Goal: Task Accomplishment & Management: Use online tool/utility

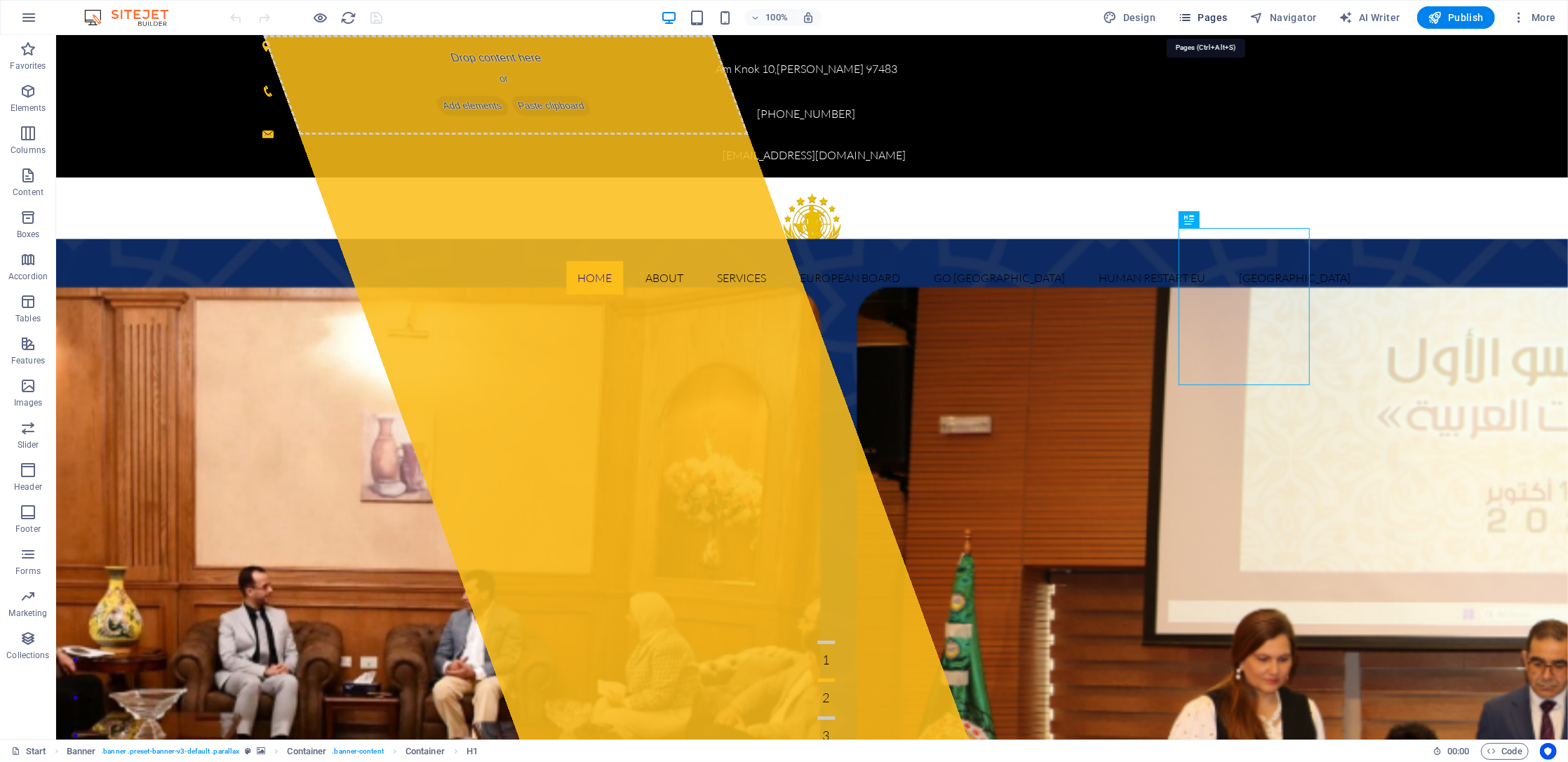
click at [1221, 20] on span "Pages" at bounding box center [1202, 17] width 49 height 14
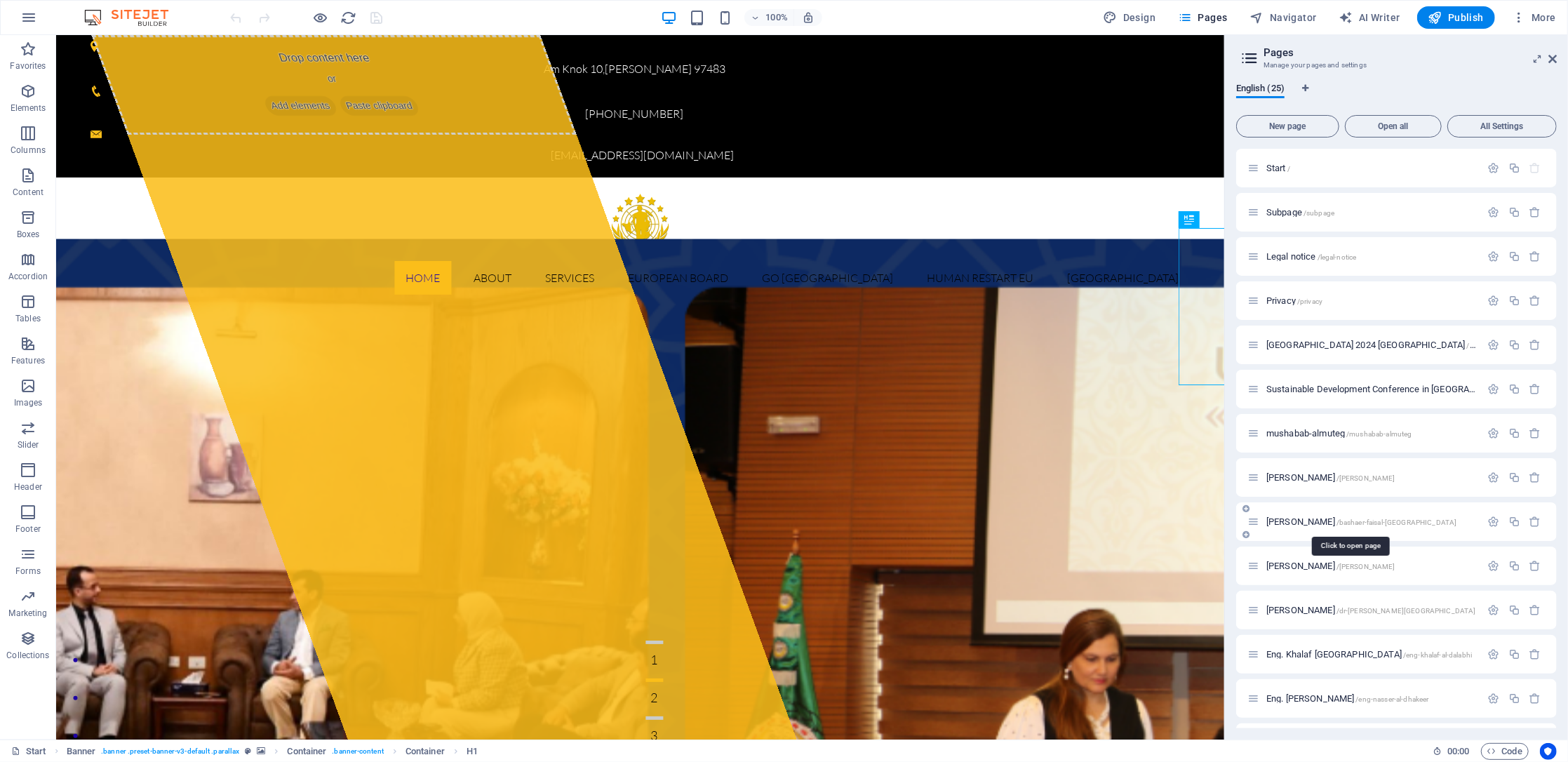
click at [1333, 522] on span "[PERSON_NAME] /[GEOGRAPHIC_DATA]-[GEOGRAPHIC_DATA]-[GEOGRAPHIC_DATA]" at bounding box center [1361, 521] width 190 height 10
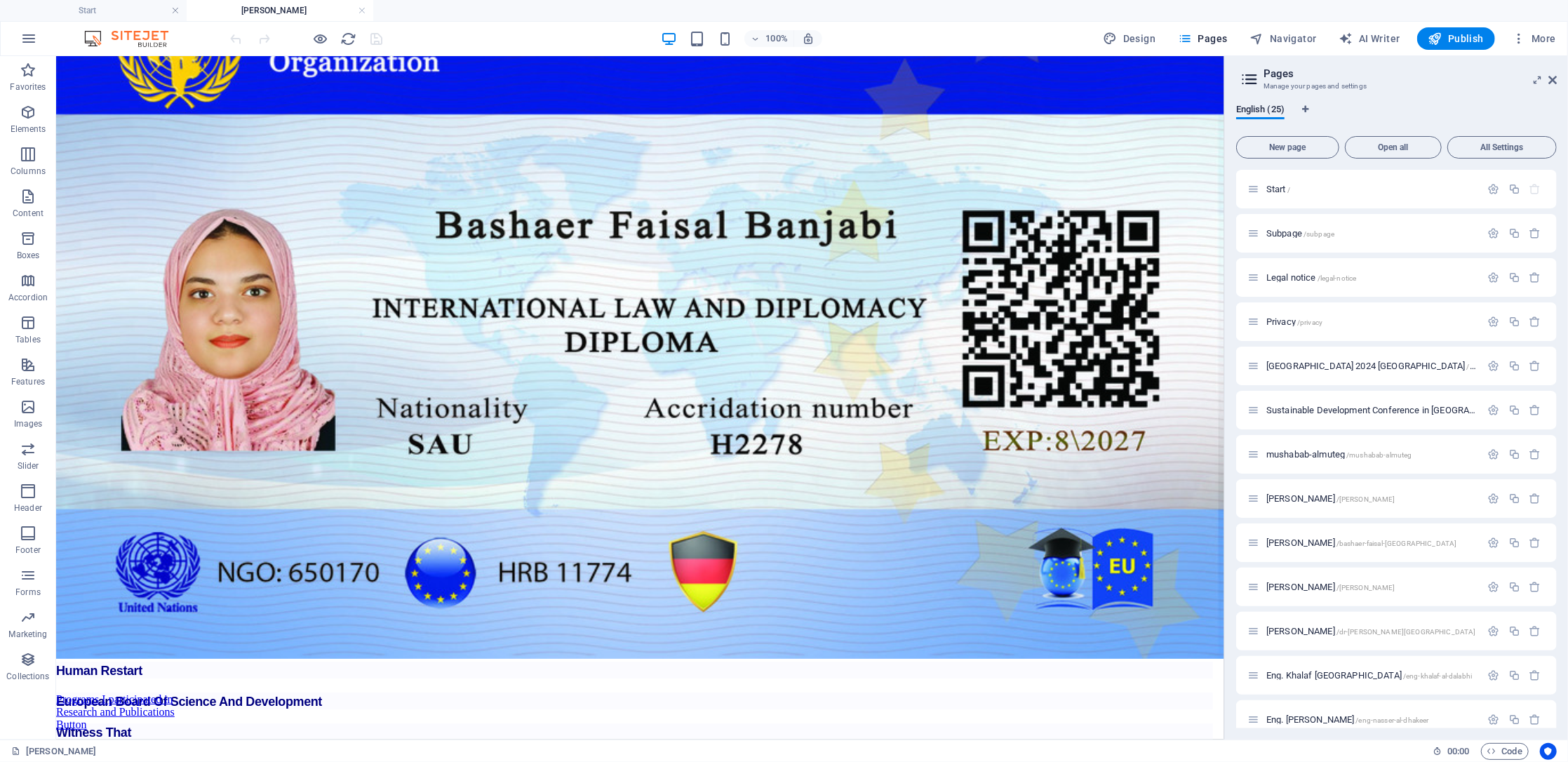
scroll to position [4328, 0]
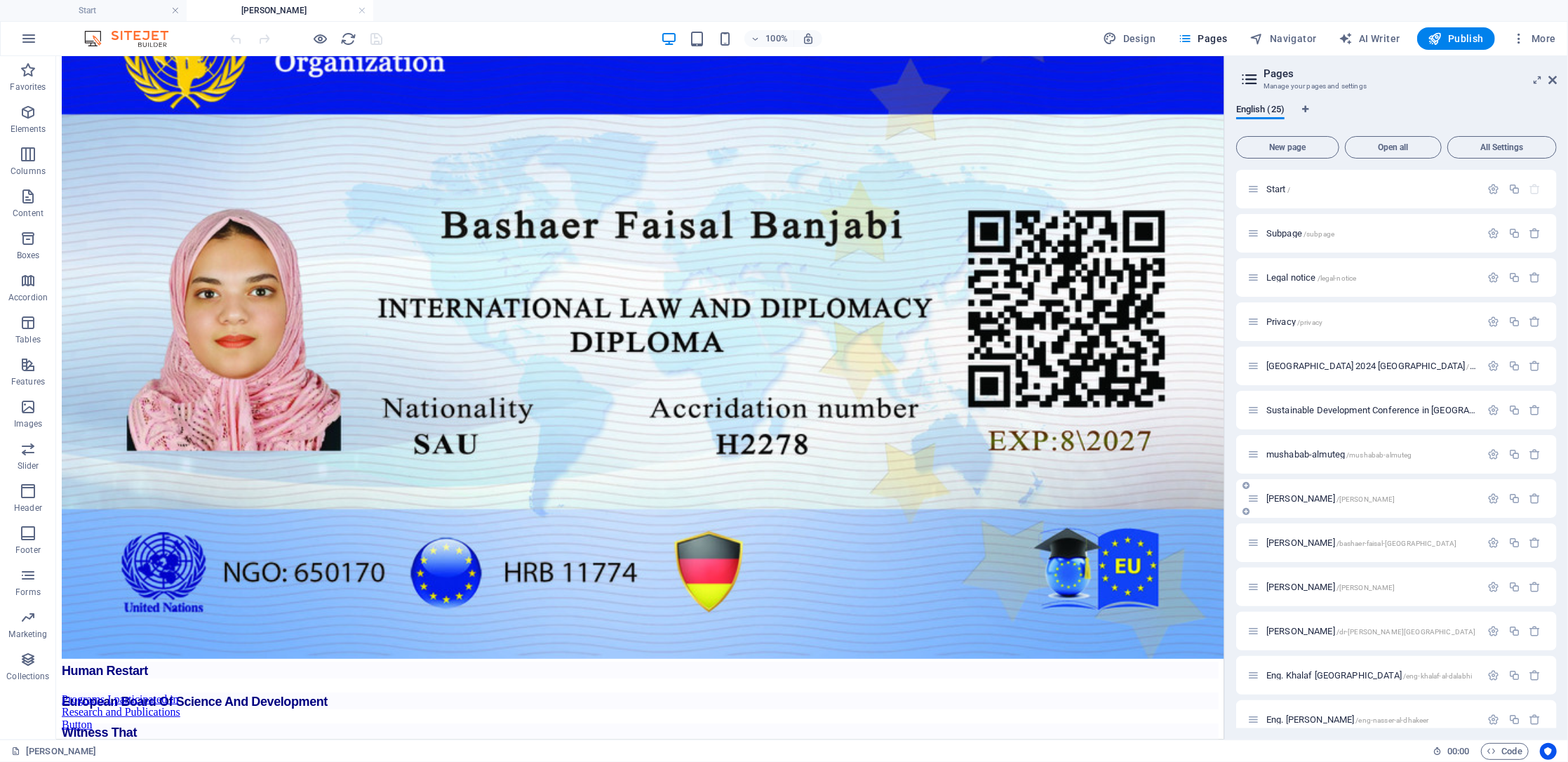
click at [1317, 498] on span "[PERSON_NAME] /mouafak-[PERSON_NAME]" at bounding box center [1330, 498] width 129 height 10
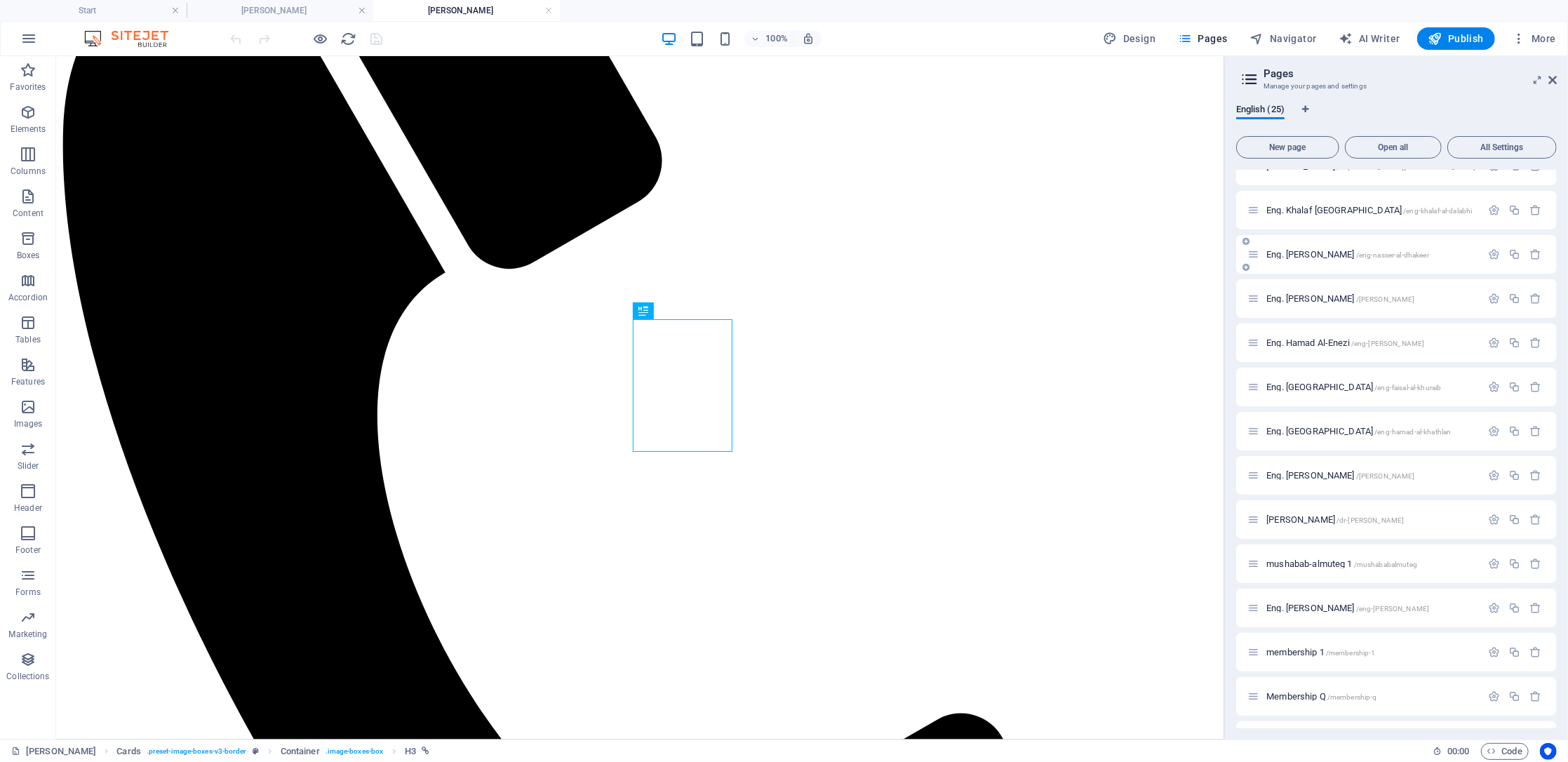
scroll to position [467, 0]
click at [1338, 472] on span "Eng. [PERSON_NAME] /[PERSON_NAME]" at bounding box center [1340, 473] width 148 height 10
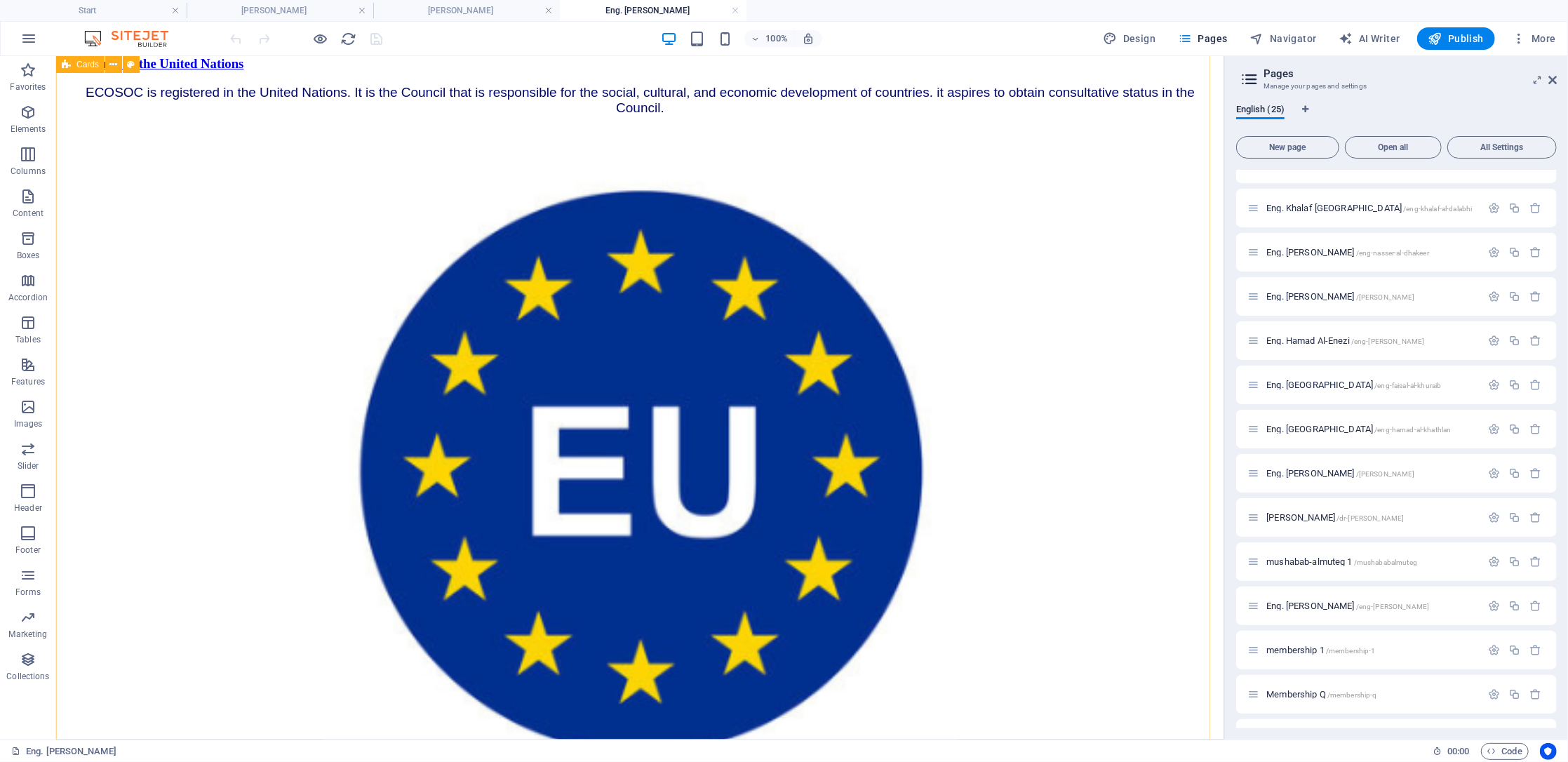
scroll to position [0, 0]
click at [707, 40] on div "100%" at bounding box center [741, 39] width 162 height 22
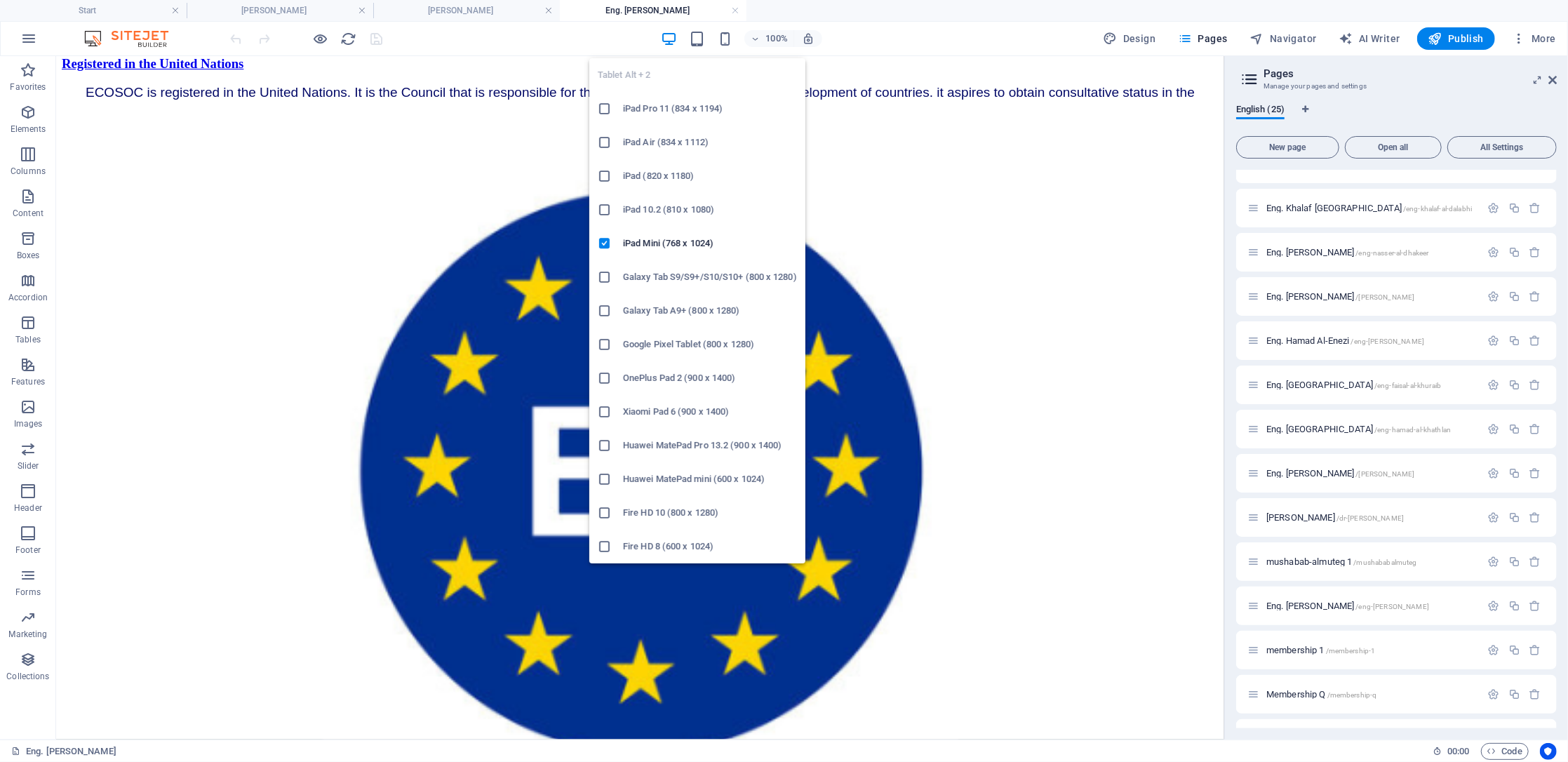
click at [699, 47] on div "Tablet Alt + 2 iPad Pro 11 (834 x 1194) iPad Air (834 x 1112) iPad (820 x 1180)…" at bounding box center [697, 305] width 216 height 516
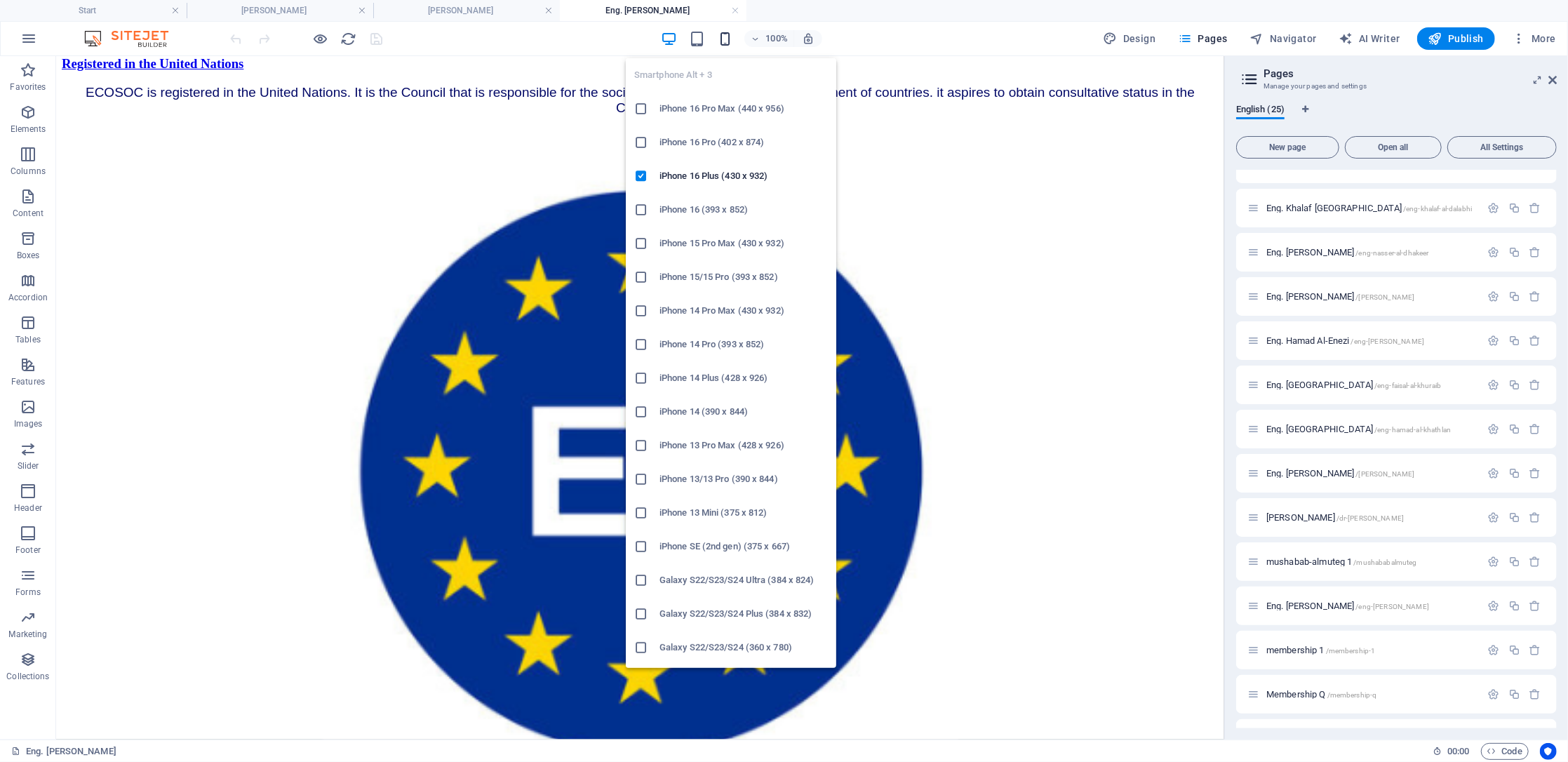
click at [725, 39] on icon "button" at bounding box center [724, 38] width 16 height 16
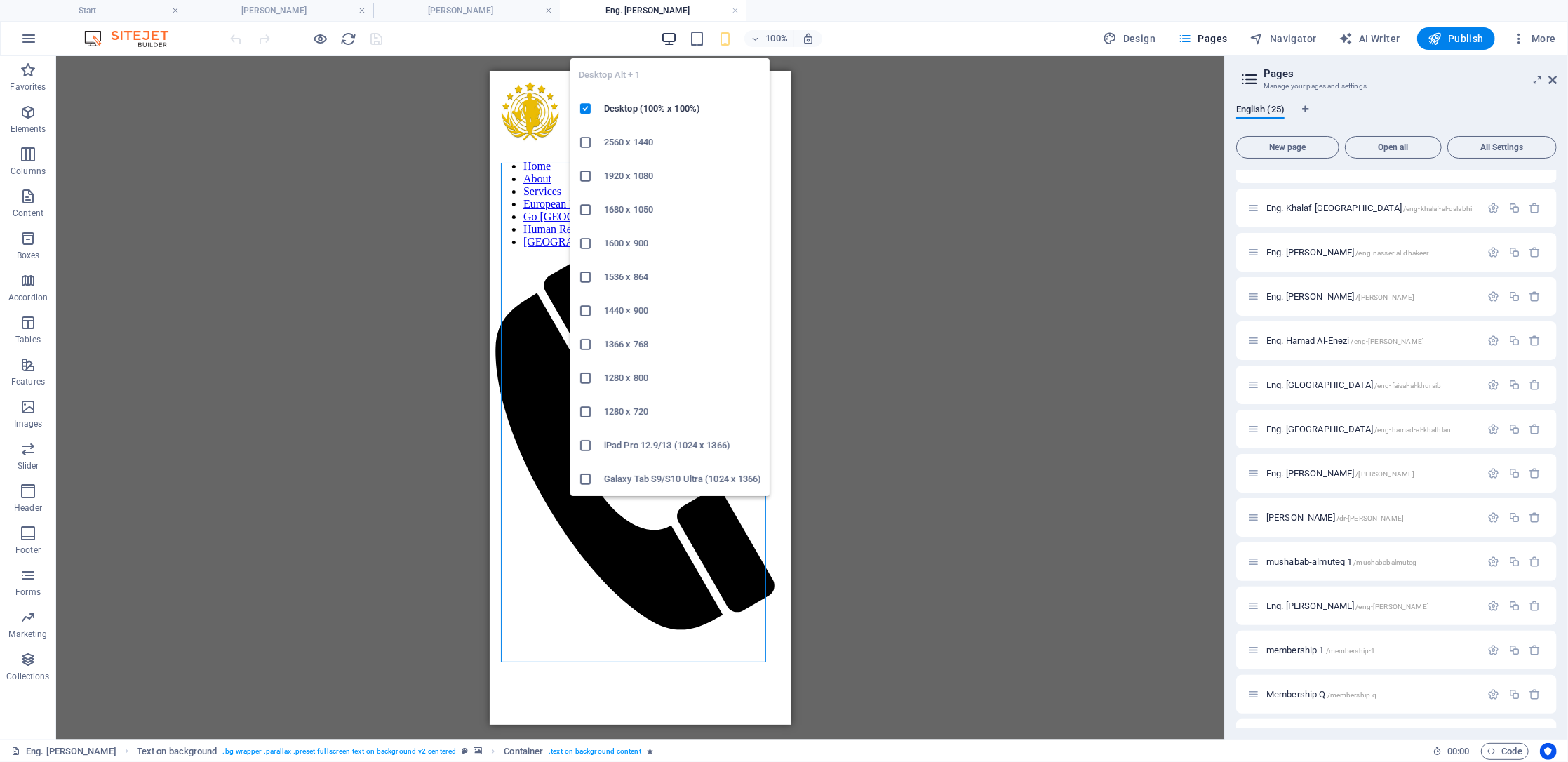
click at [670, 37] on icon "button" at bounding box center [668, 38] width 16 height 16
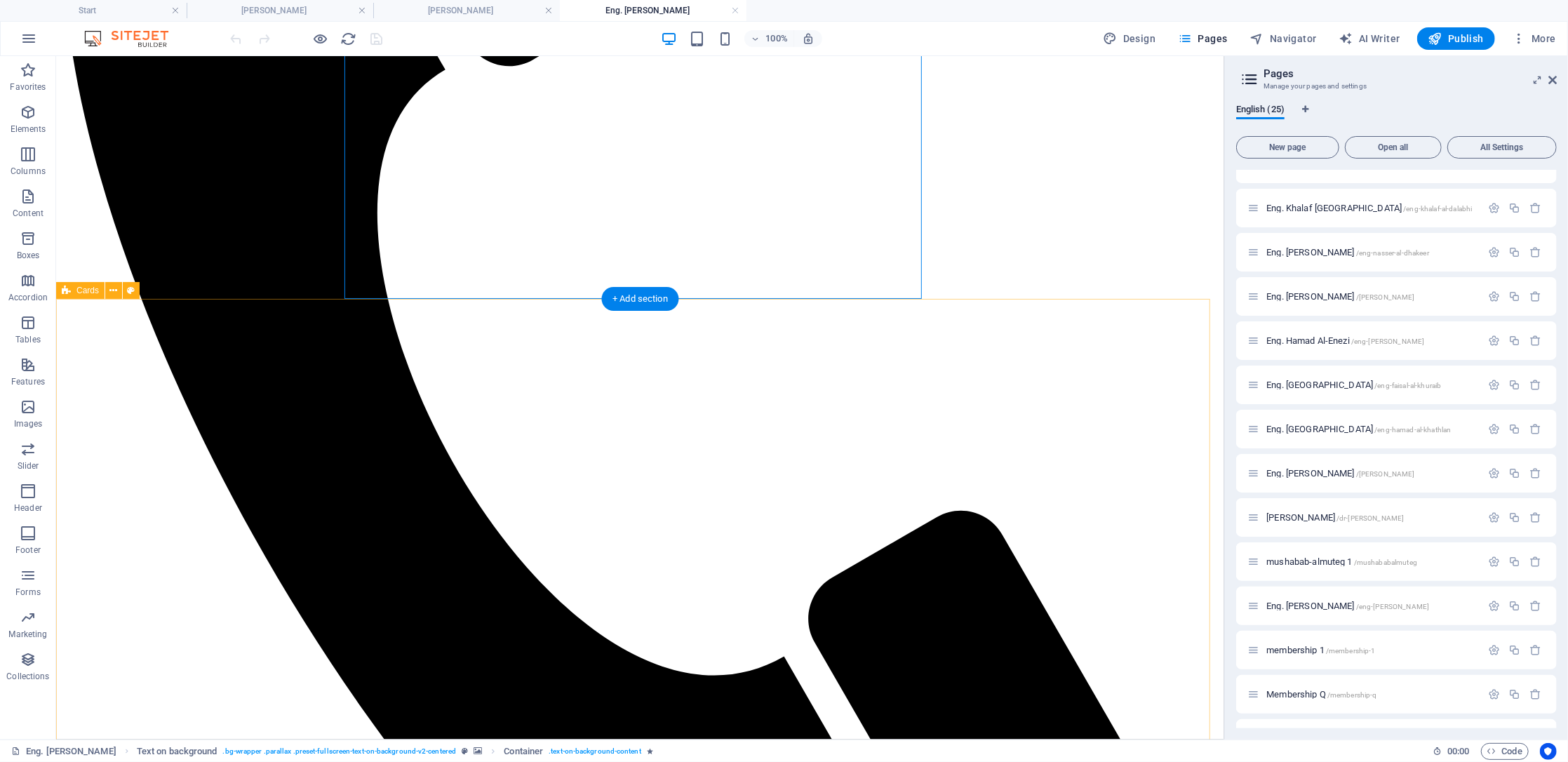
scroll to position [748, 0]
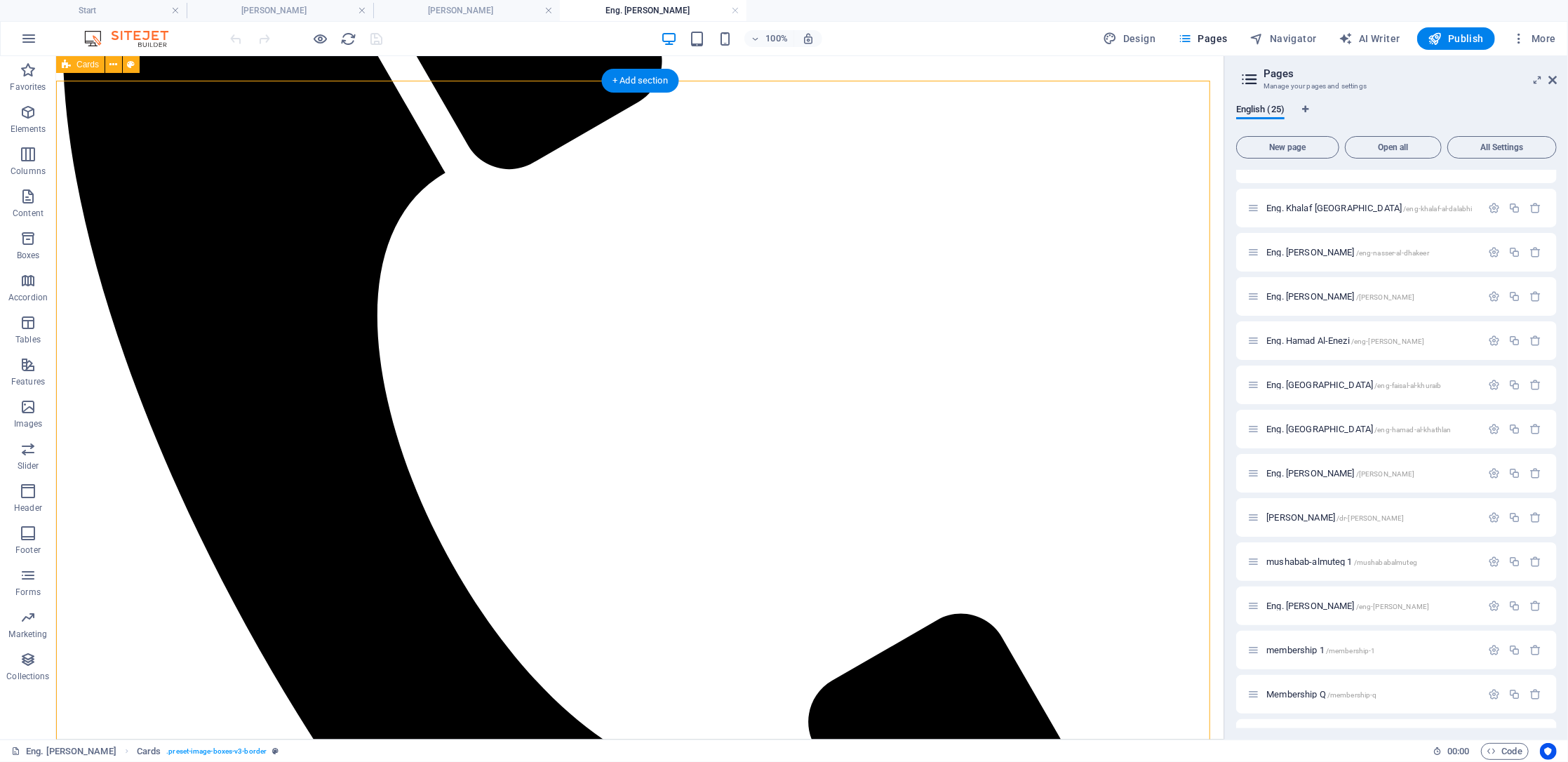
scroll to position [467, 0]
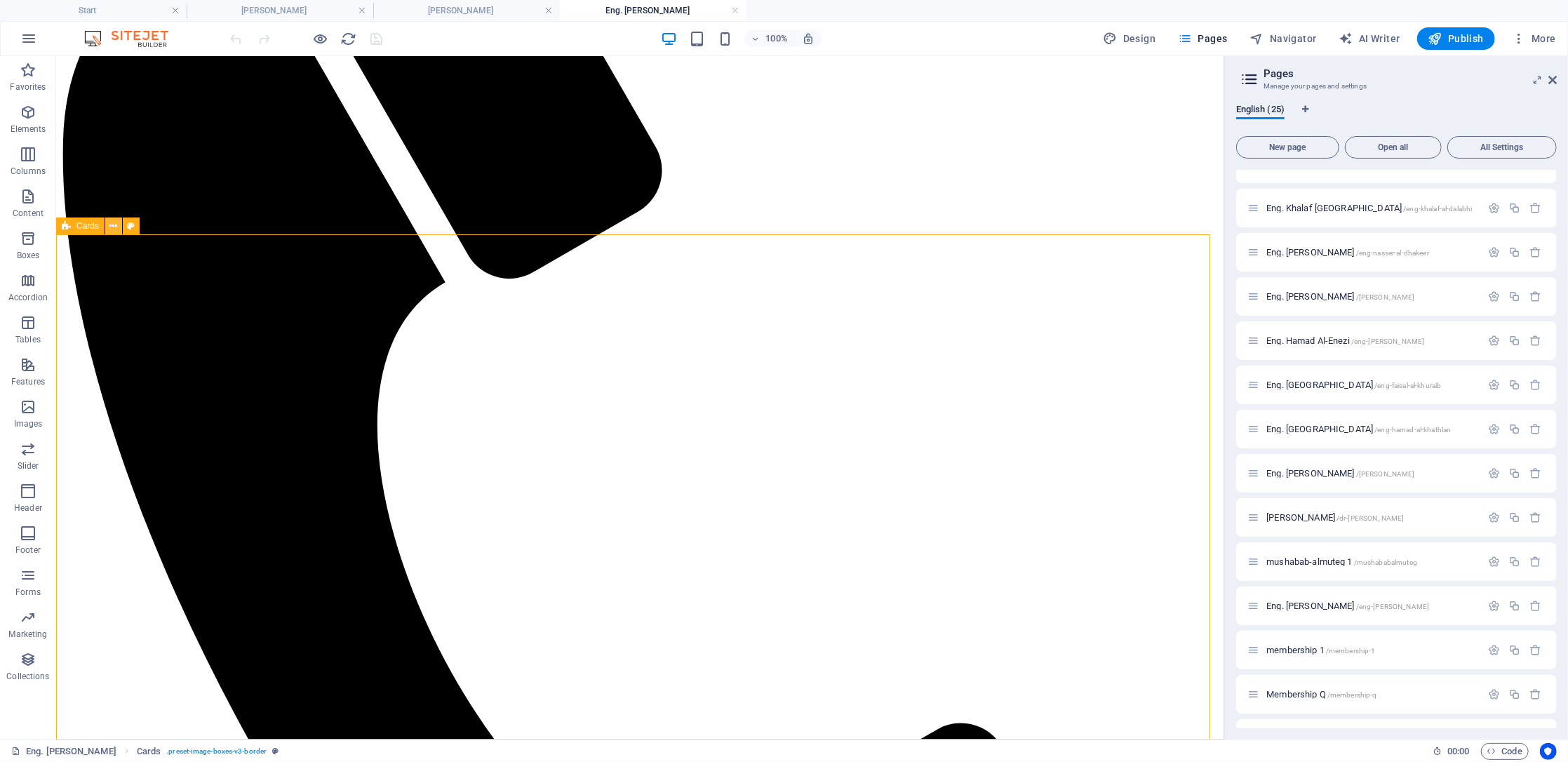
click at [108, 220] on button at bounding box center [114, 226] width 17 height 17
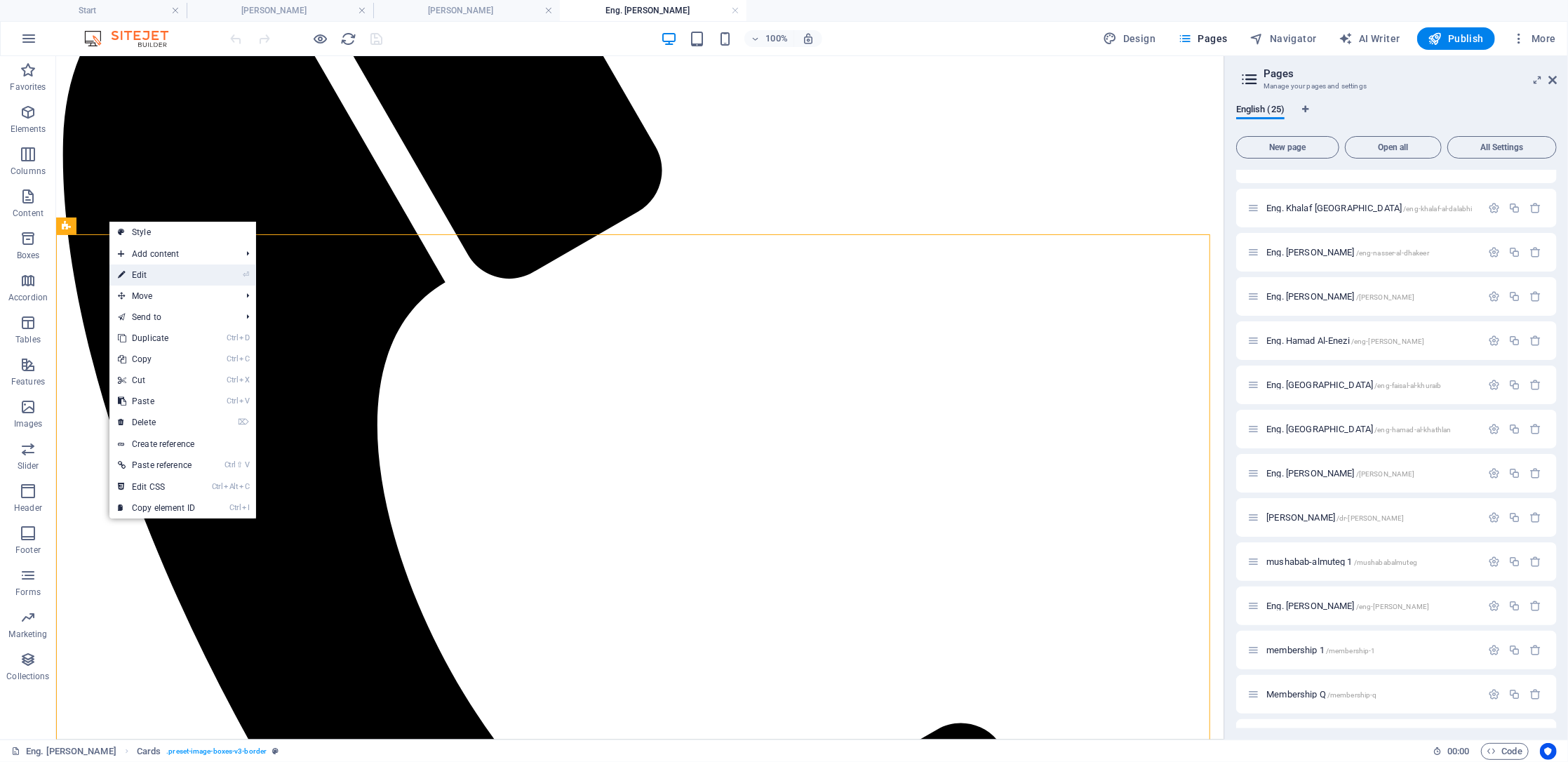
click at [170, 280] on link "⏎ Edit" at bounding box center [156, 275] width 94 height 21
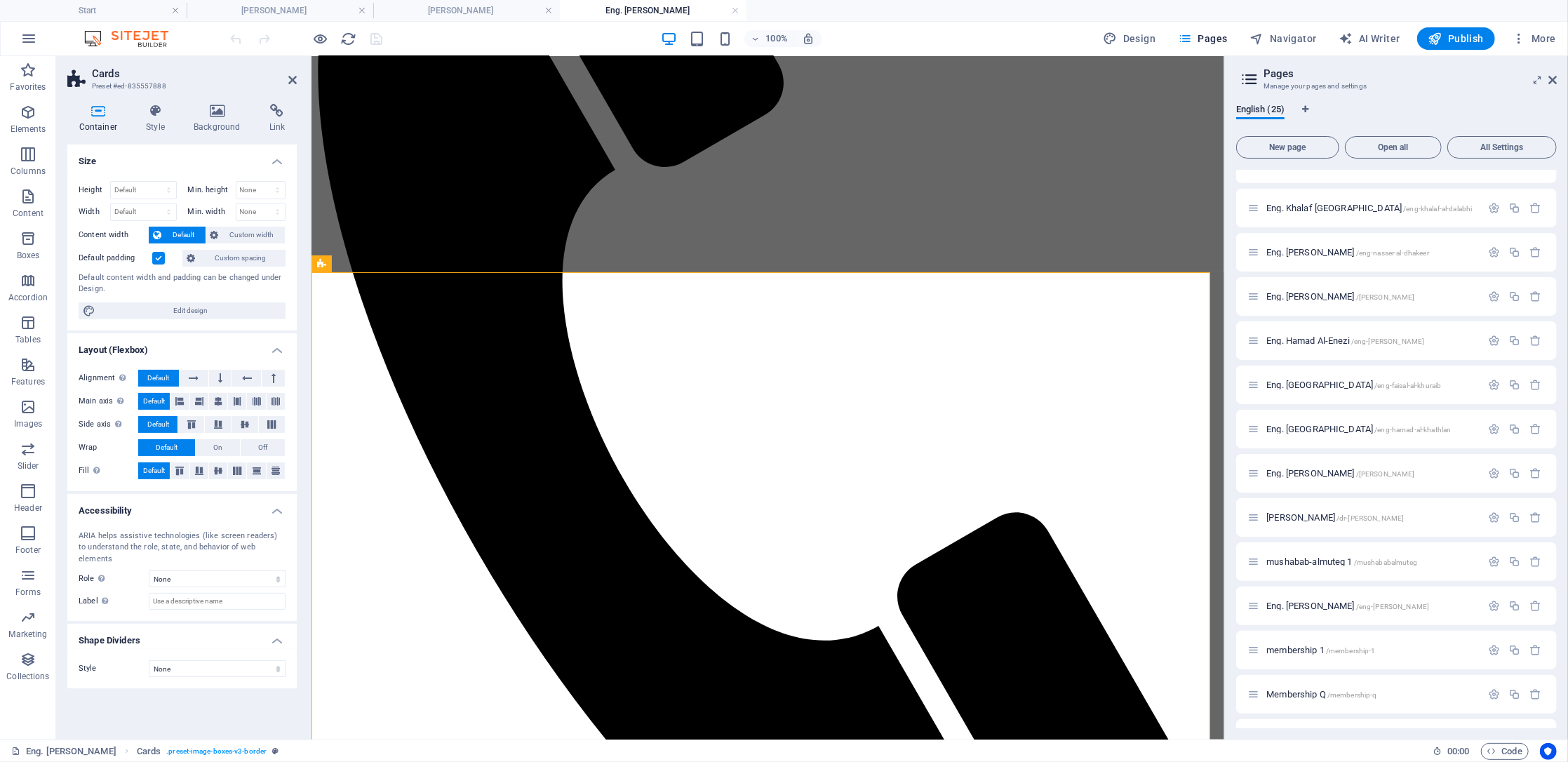
click at [157, 259] on label at bounding box center [159, 258] width 13 height 13
click at [0, 0] on input "Default padding" at bounding box center [0, 0] width 0 height 0
click at [157, 259] on label at bounding box center [159, 258] width 13 height 13
click at [0, 0] on input "Default padding" at bounding box center [0, 0] width 0 height 0
click at [158, 121] on h4 "Style" at bounding box center [159, 118] width 48 height 30
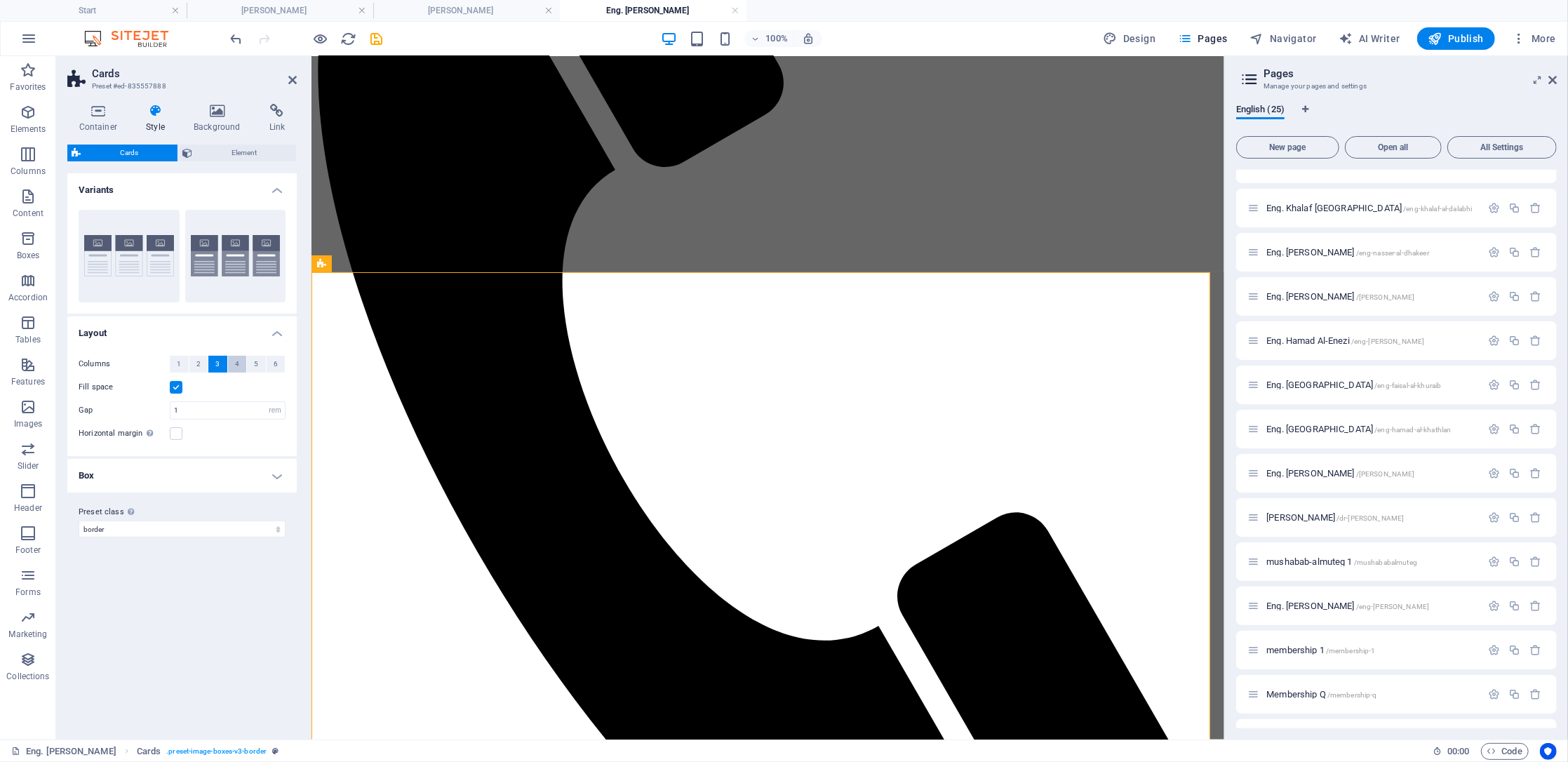
click at [236, 368] on span "4" at bounding box center [237, 364] width 5 height 17
click at [223, 368] on button "3" at bounding box center [217, 364] width 18 height 17
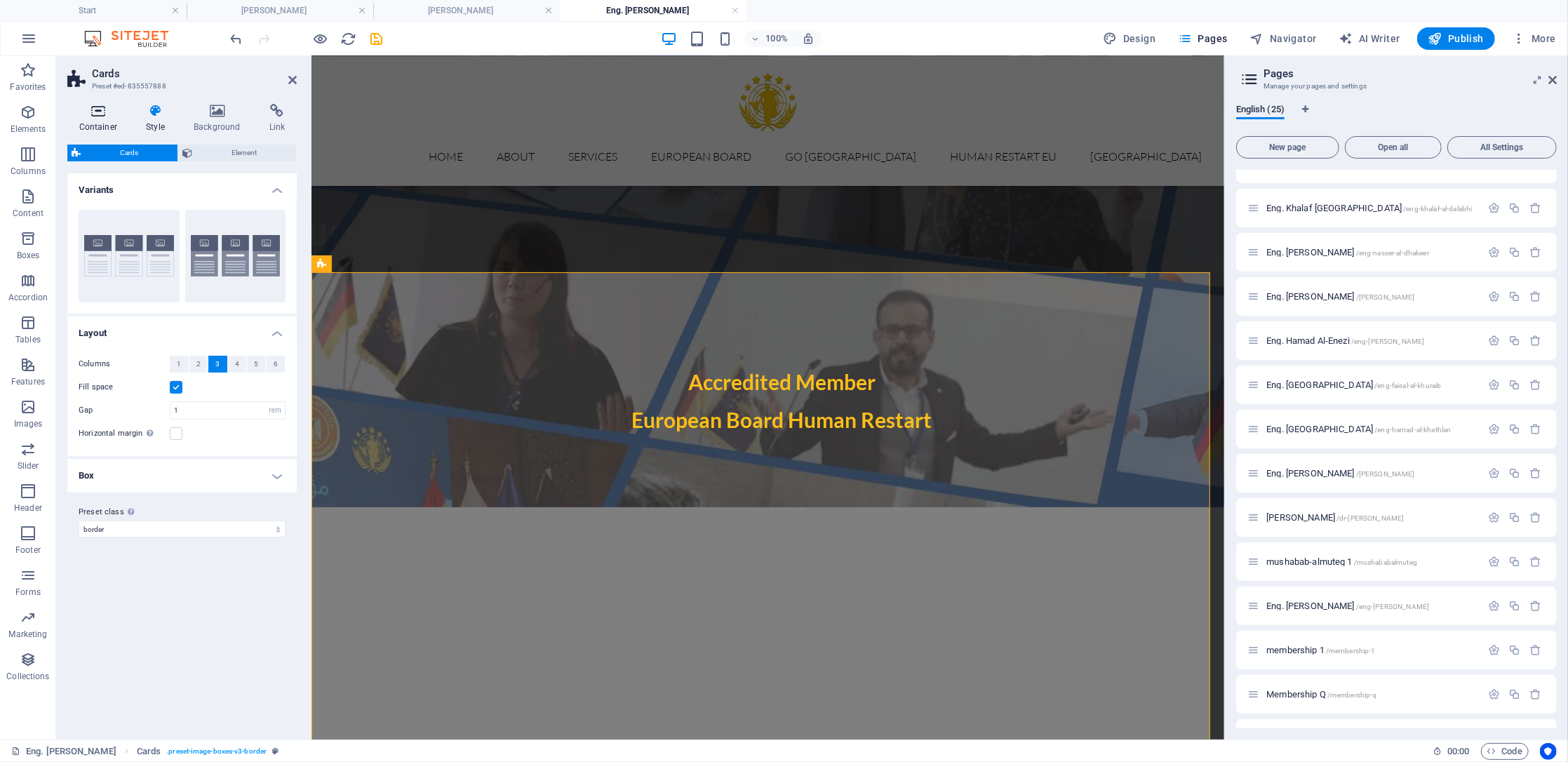
click at [94, 117] on icon at bounding box center [98, 110] width 62 height 14
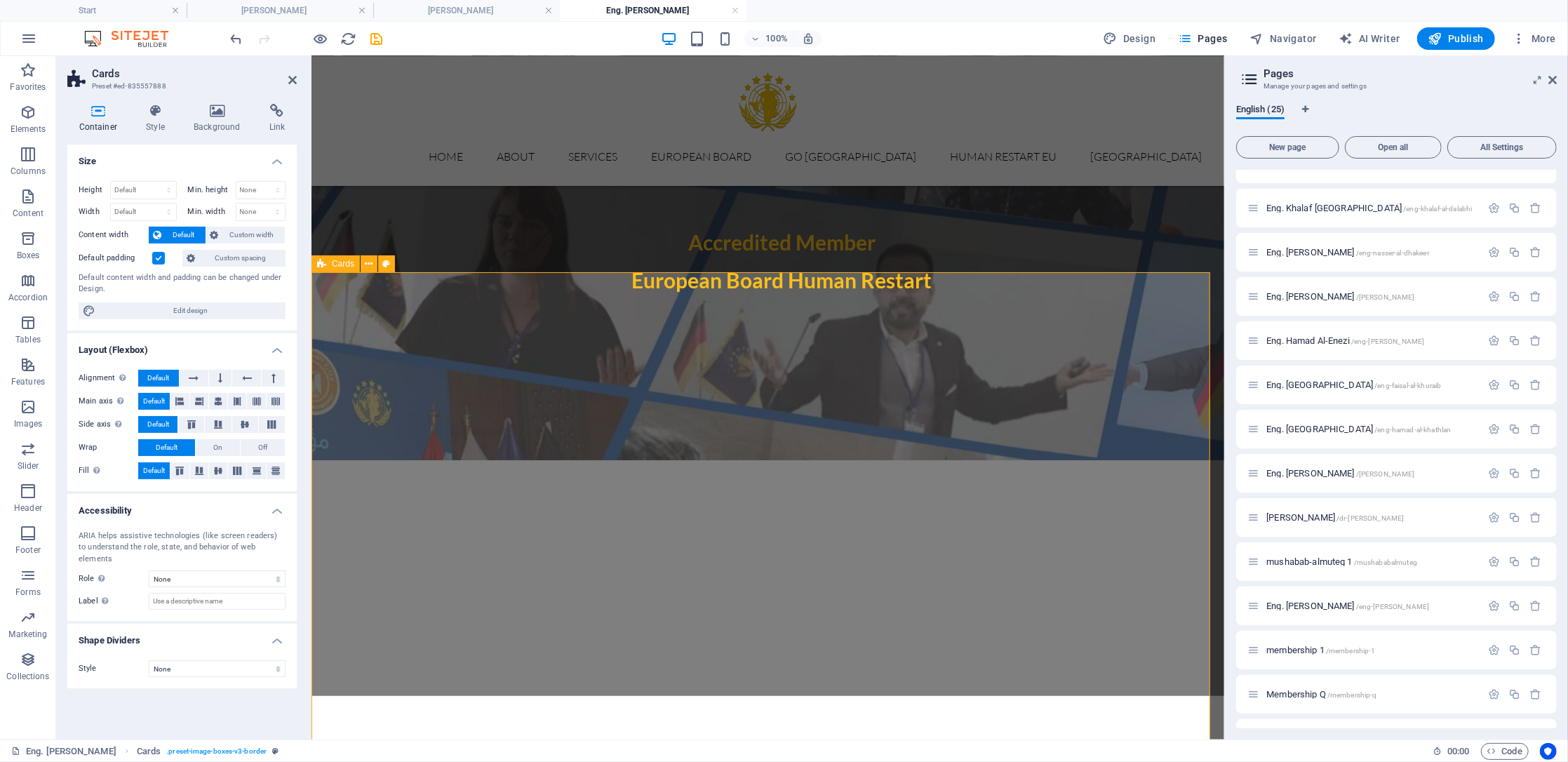
scroll to position [655, 0]
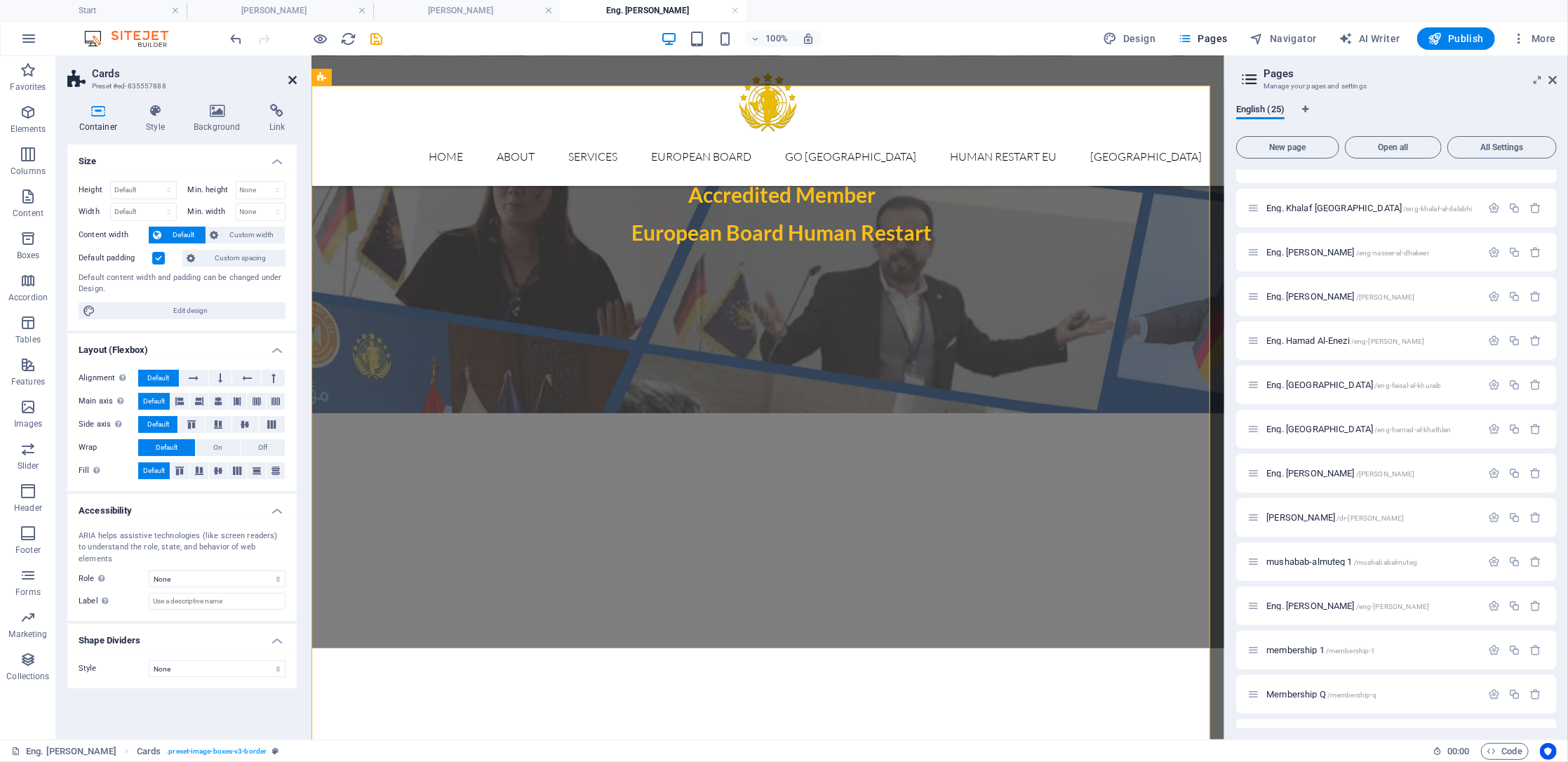
click at [292, 79] on icon at bounding box center [292, 80] width 8 height 11
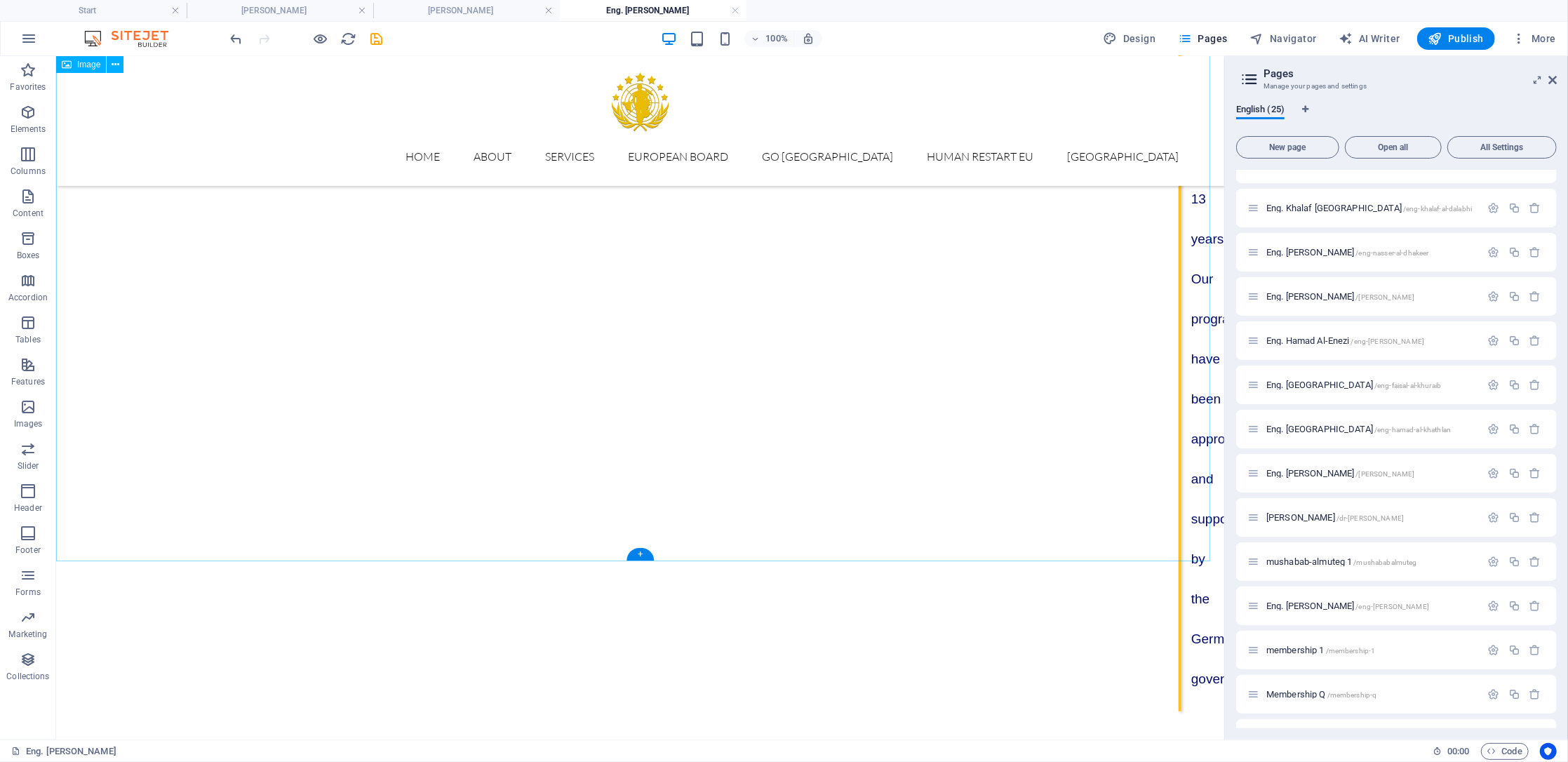
scroll to position [5239, 0]
click at [731, 10] on link at bounding box center [734, 11] width 8 height 13
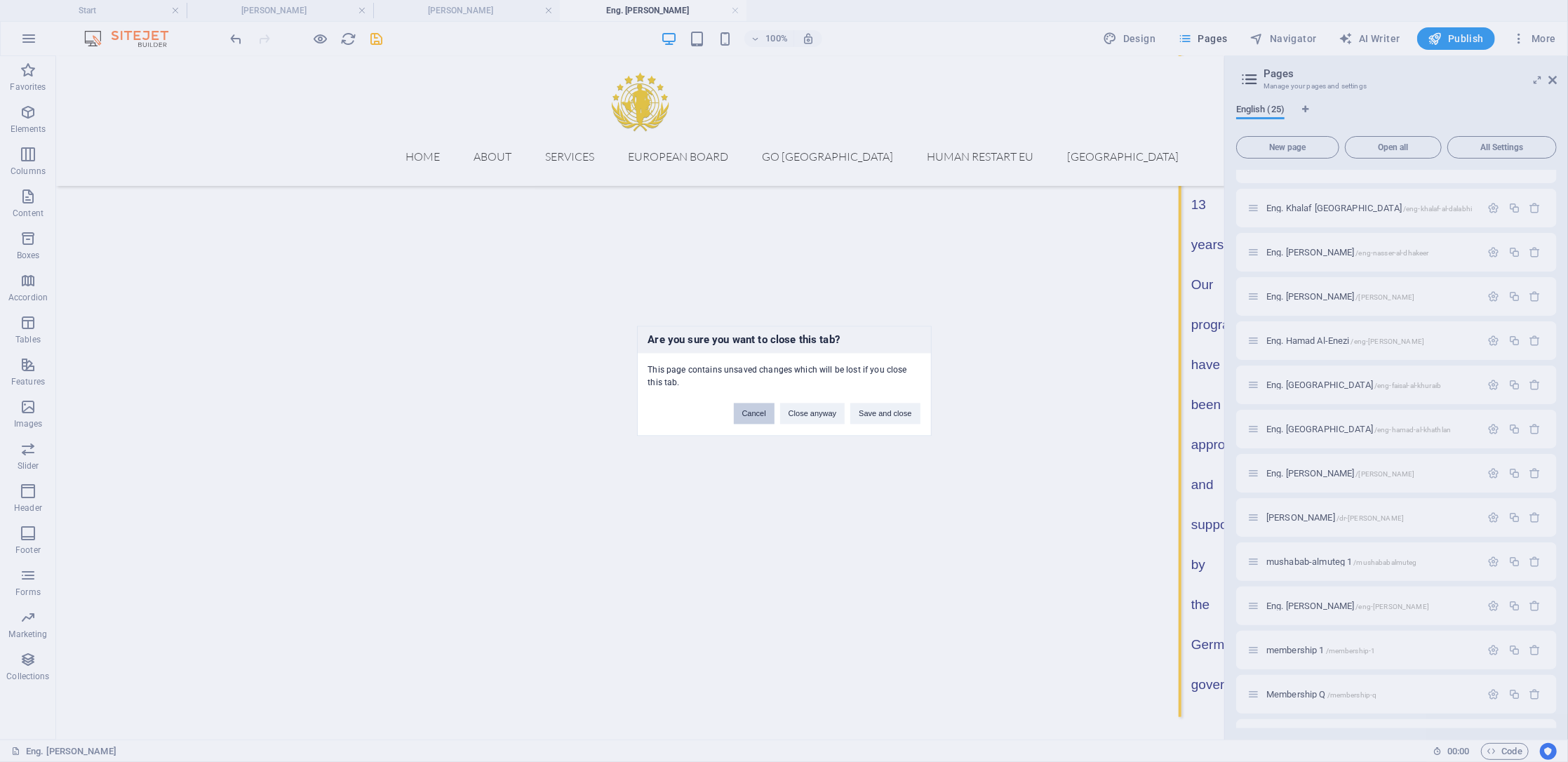
click at [771, 416] on button "Cancel" at bounding box center [754, 413] width 41 height 21
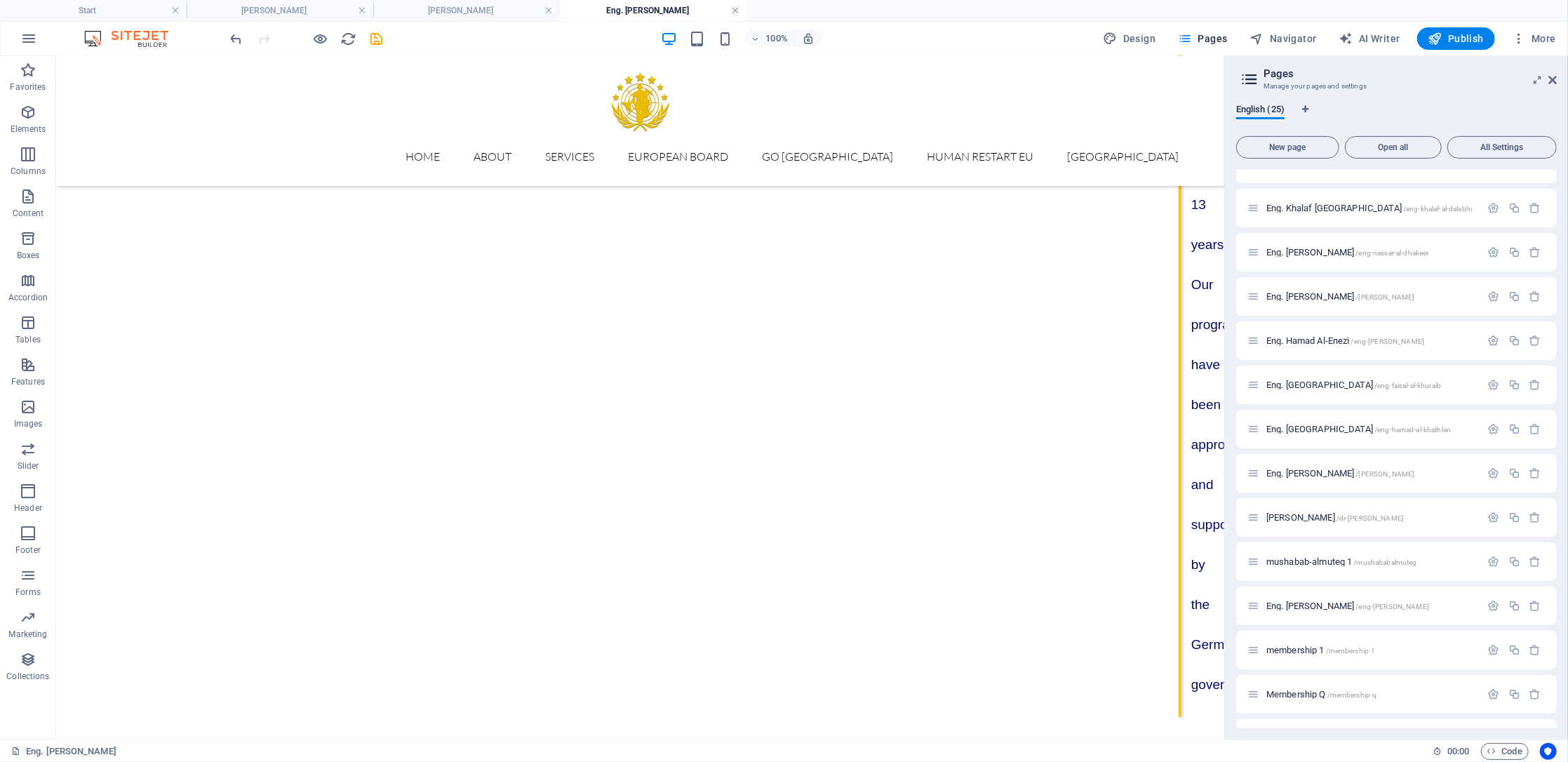
click at [737, 11] on link at bounding box center [734, 11] width 8 height 13
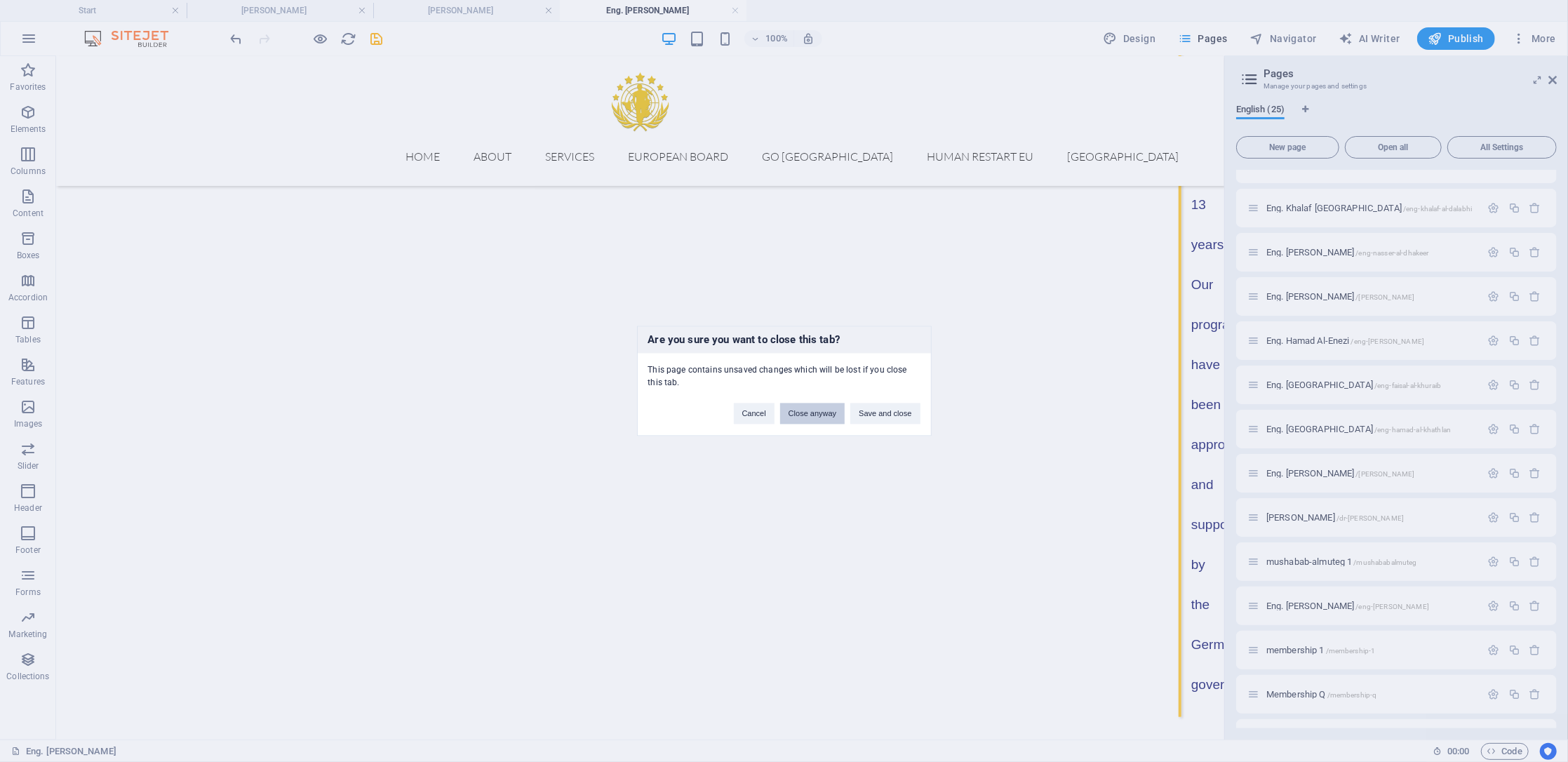
click at [815, 417] on button "Close anyway" at bounding box center [813, 413] width 65 height 21
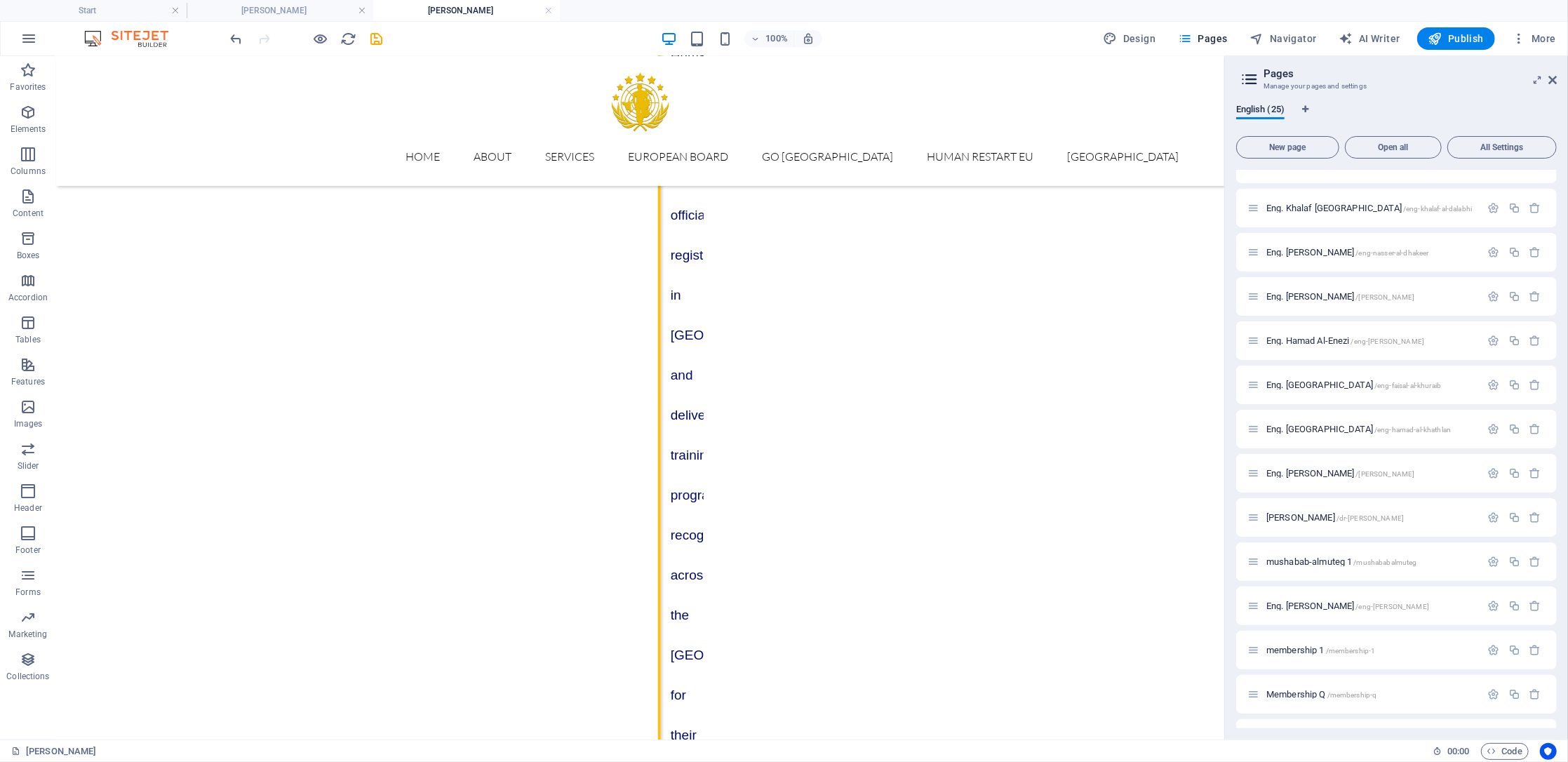
scroll to position [3434, 521]
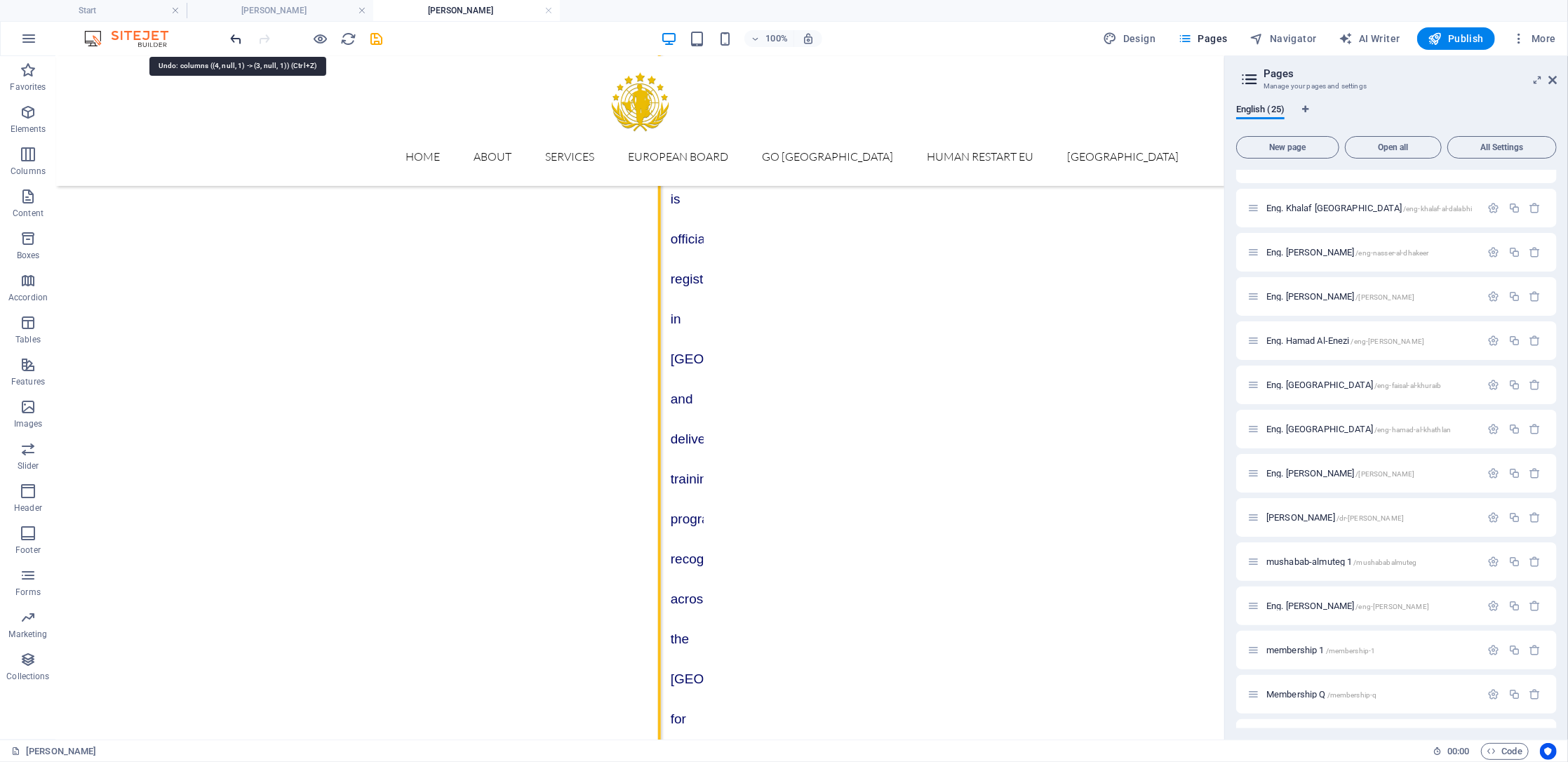
click at [241, 39] on icon "undo" at bounding box center [236, 38] width 16 height 16
click at [552, 7] on h4 "[PERSON_NAME]" at bounding box center [467, 10] width 187 height 16
click at [547, 10] on link at bounding box center [548, 11] width 8 height 13
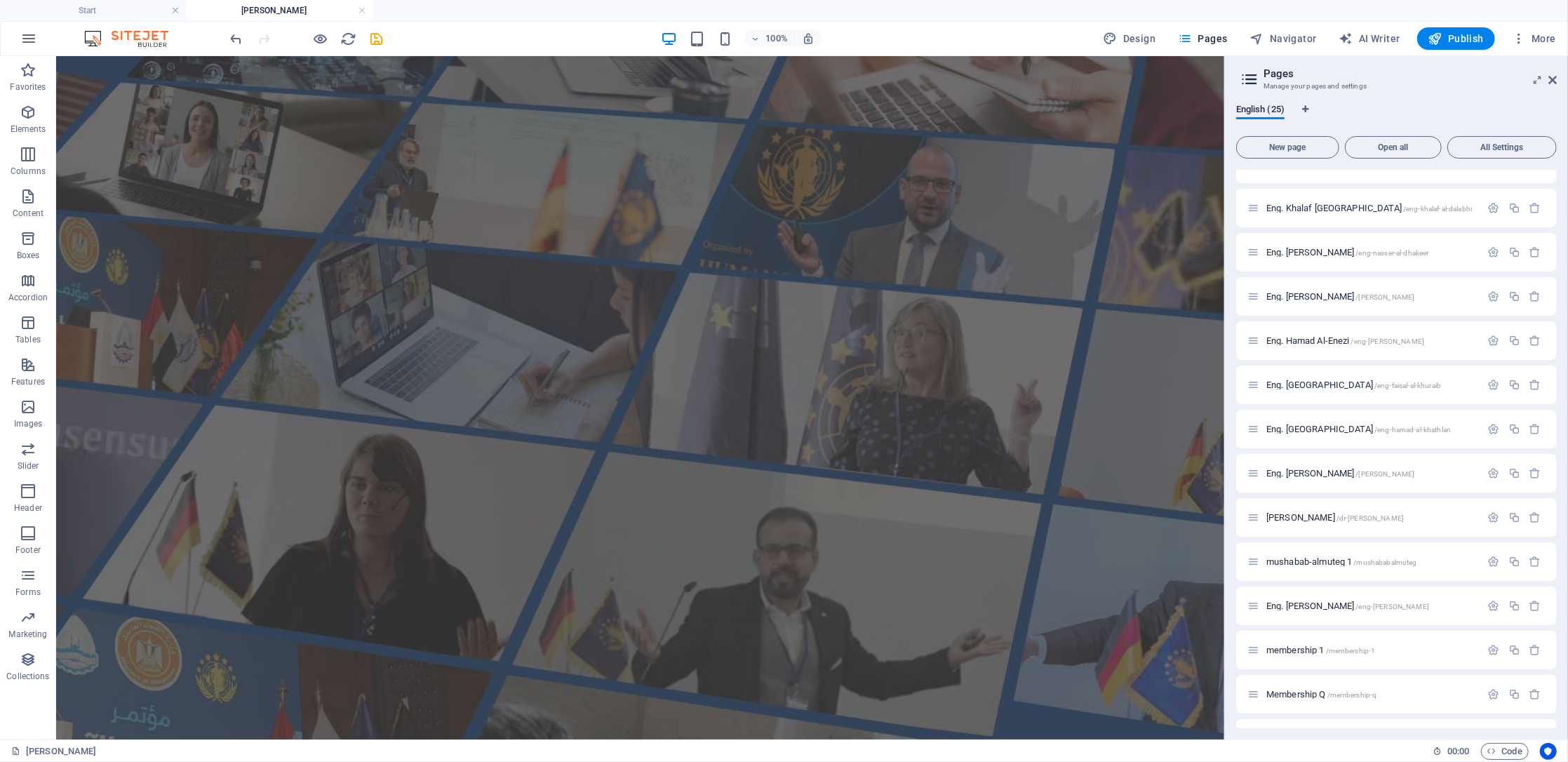
scroll to position [4328, 0]
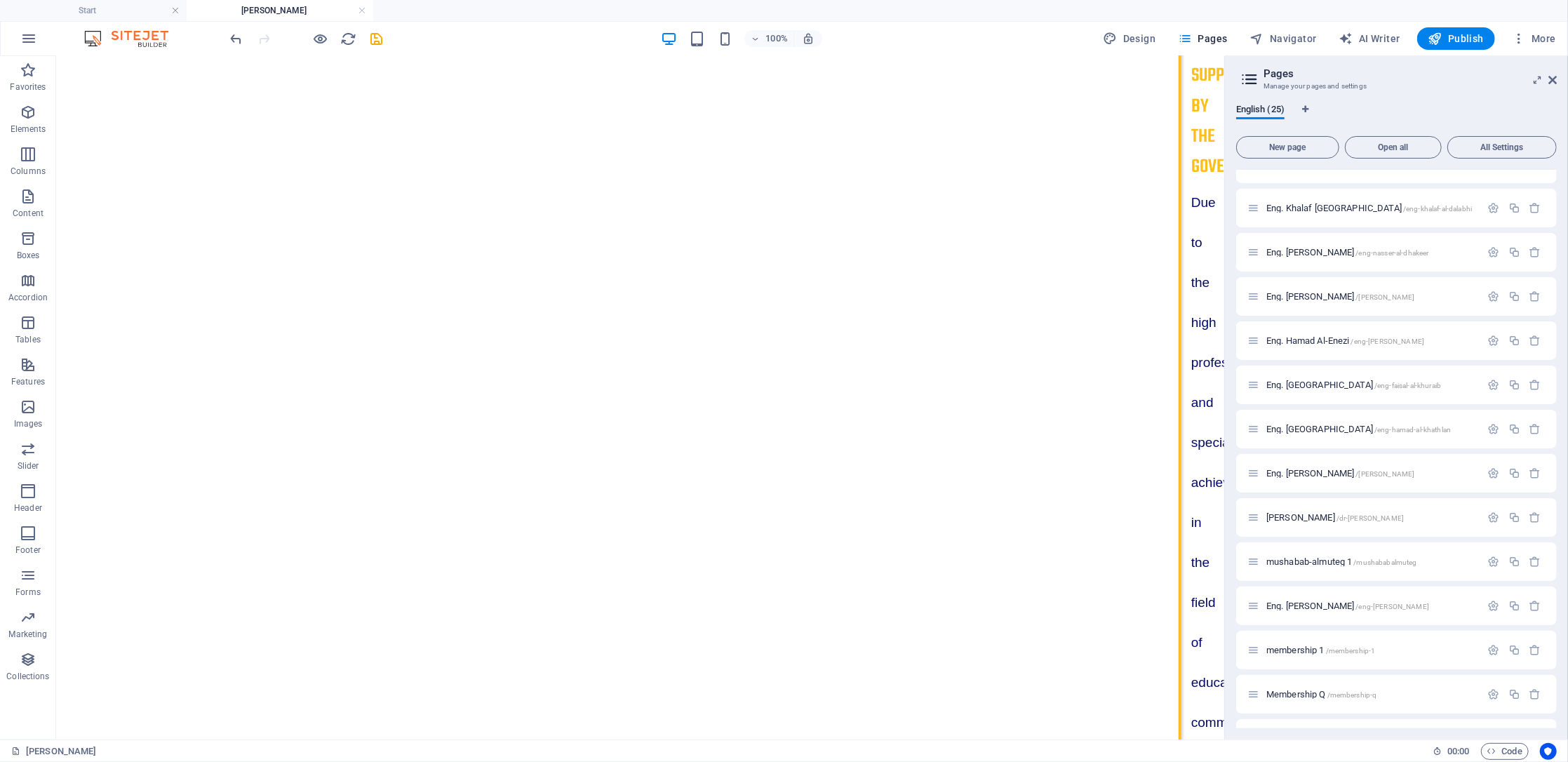
click at [274, 6] on h4 "[PERSON_NAME]" at bounding box center [280, 10] width 187 height 16
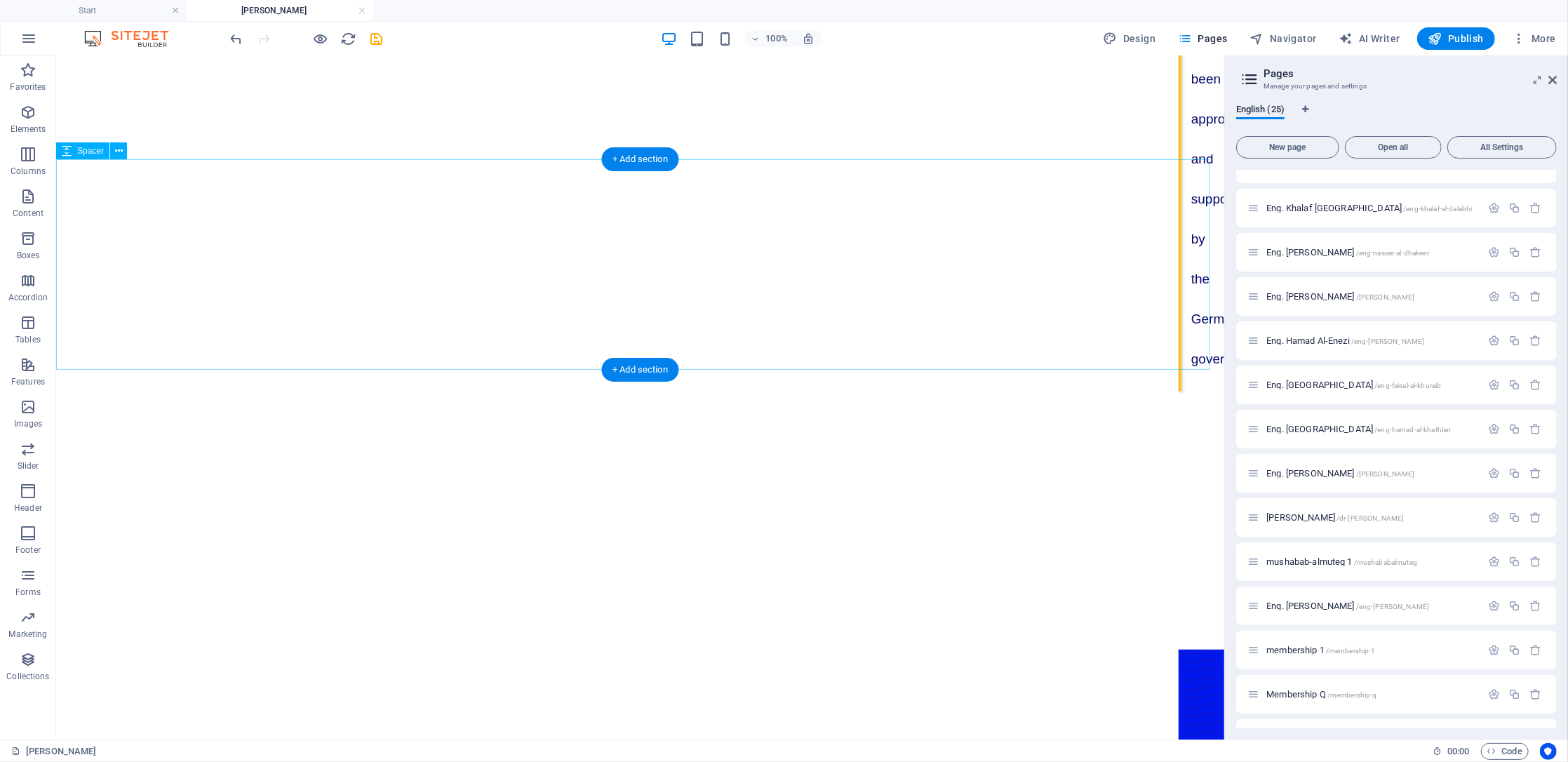
scroll to position [5453, 0]
